Goal: Participate in discussion: Engage in conversation with other users on a specific topic

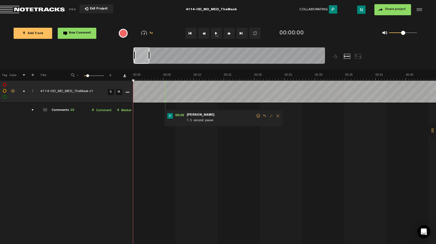
click at [25, 91] on div "comments, stamps & drawings" at bounding box center [21, 92] width 9 height 6
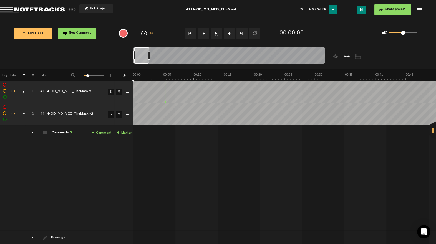
drag, startPoint x: 150, startPoint y: 55, endPoint x: 173, endPoint y: 55, distance: 23.1
click at [150, 55] on div at bounding box center [149, 55] width 2 height 9
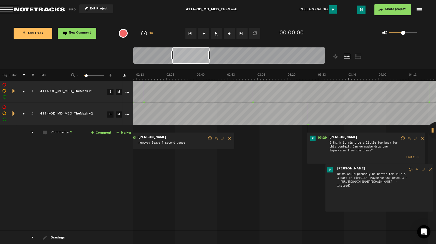
scroll to position [0, 300]
click at [107, 113] on link "S" at bounding box center [110, 115] width 6 height 6
click at [379, 187] on span "Drums would probably be better for like a 3 part of circular. Maybe we use Drum…" at bounding box center [372, 191] width 71 height 38
click at [378, 184] on link "https://drive.google.com/file/d/19yUWpVaYLt05lJXQHP4bgffhu7l4IawI/view?usp=shar…" at bounding box center [367, 181] width 52 height 3
click at [402, 137] on span at bounding box center [404, 139] width 6 height 4
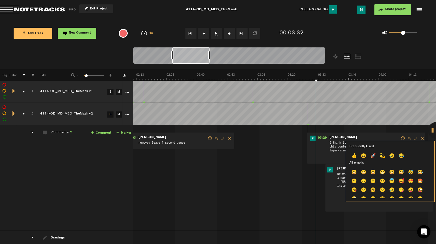
click at [348, 157] on div "Frequently Used 👍 😀 🚀 💫 😢 😂 All emojis 😀 😃 😄 😁 😆 😅 🤣 😂 🙂 🙃 😉 😊 😇 🥰 😍 🤩 😘 😗 😚 😙 …" at bounding box center [390, 171] width 89 height 61
click at [352, 157] on p "👍" at bounding box center [354, 156] width 9 height 9
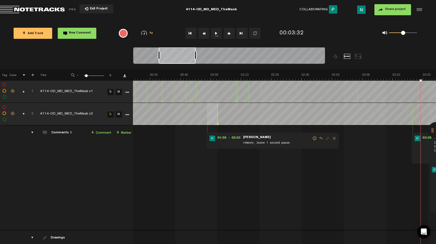
scroll to position [0, 195]
drag, startPoint x: 196, startPoint y: 61, endPoint x: 183, endPoint y: 61, distance: 13.1
click at [183, 61] on div at bounding box center [177, 55] width 37 height 17
click at [221, 138] on span "01:58" at bounding box center [221, 139] width 13 height 6
click at [22, 91] on div "comments, stamps & drawings" at bounding box center [21, 92] width 9 height 6
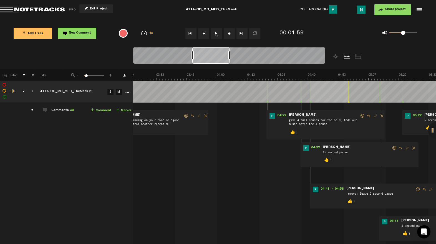
scroll to position [0, 495]
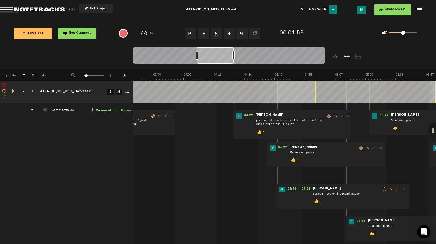
click at [18, 90] on div "comments, stamps & drawings" at bounding box center [21, 92] width 9 height 6
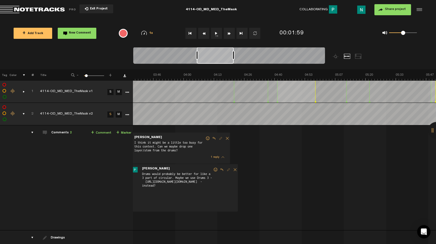
click at [18, 113] on div "comments, stamps & drawings" at bounding box center [21, 114] width 9 height 6
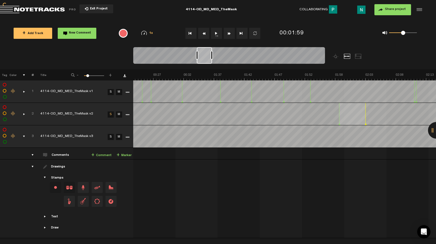
scroll to position [0, 1288]
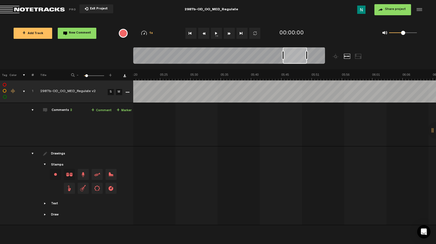
scroll to position [0, 1781]
